Goal: Transaction & Acquisition: Download file/media

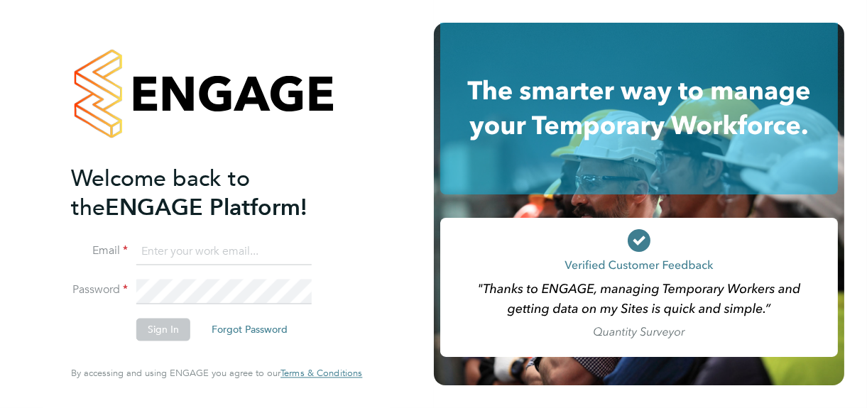
type input "[PERSON_NAME][EMAIL_ADDRESS][DOMAIN_NAME]"
click at [151, 330] on button "Sign In" at bounding box center [163, 330] width 54 height 23
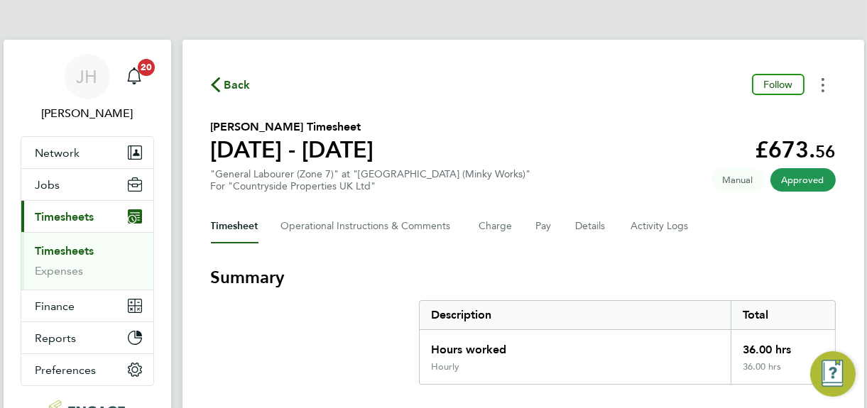
click at [820, 89] on button "Timesheets Menu" at bounding box center [823, 85] width 26 height 22
click at [730, 116] on link "Download timesheet" at bounding box center [750, 116] width 170 height 28
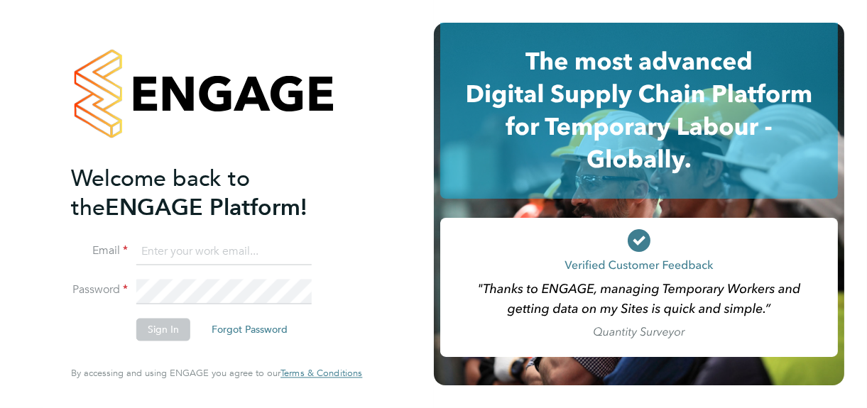
type input "[PERSON_NAME][EMAIL_ADDRESS][DOMAIN_NAME]"
click at [167, 325] on button "Sign In" at bounding box center [163, 330] width 54 height 23
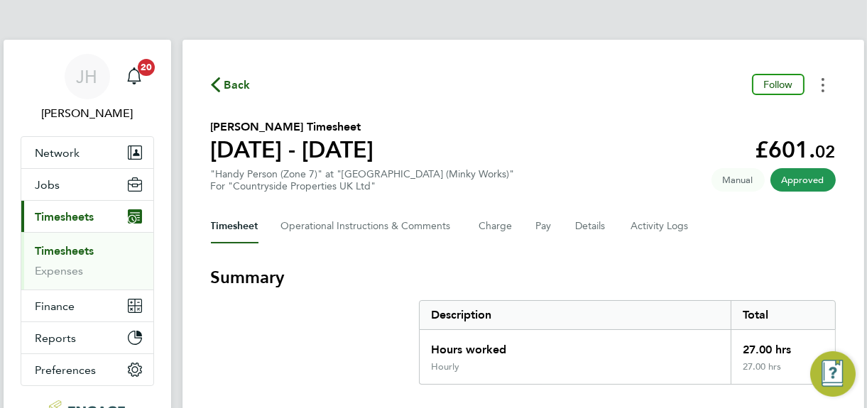
click at [825, 85] on button "Timesheets Menu" at bounding box center [823, 85] width 26 height 22
click at [713, 116] on link "Download timesheet" at bounding box center [750, 116] width 170 height 28
